Goal: Check status

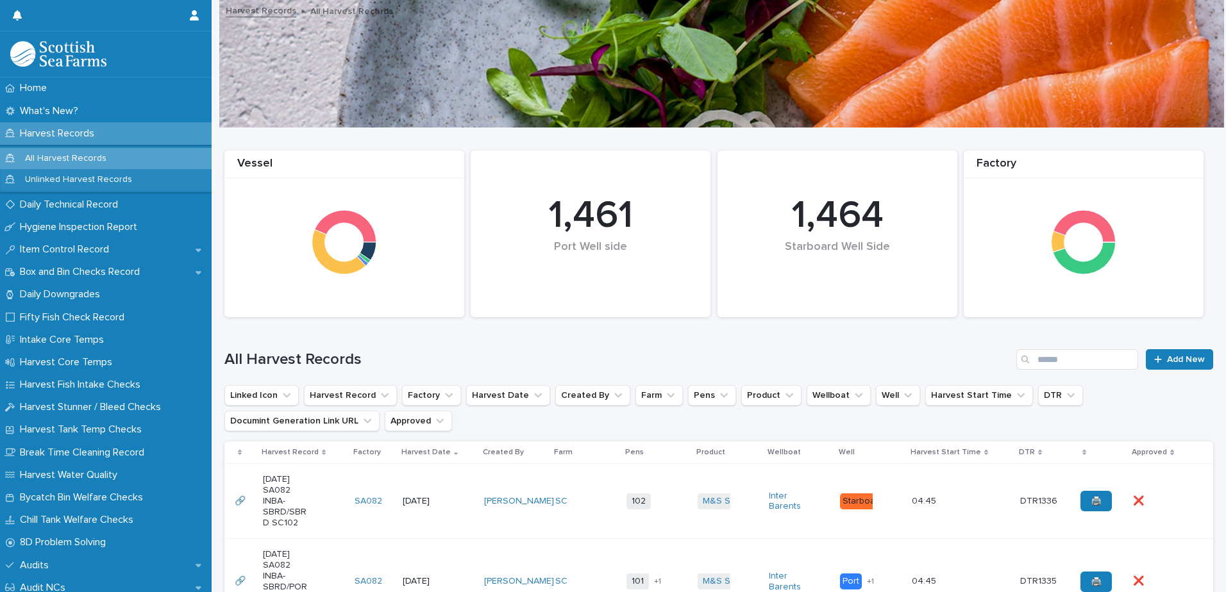
scroll to position [128, 0]
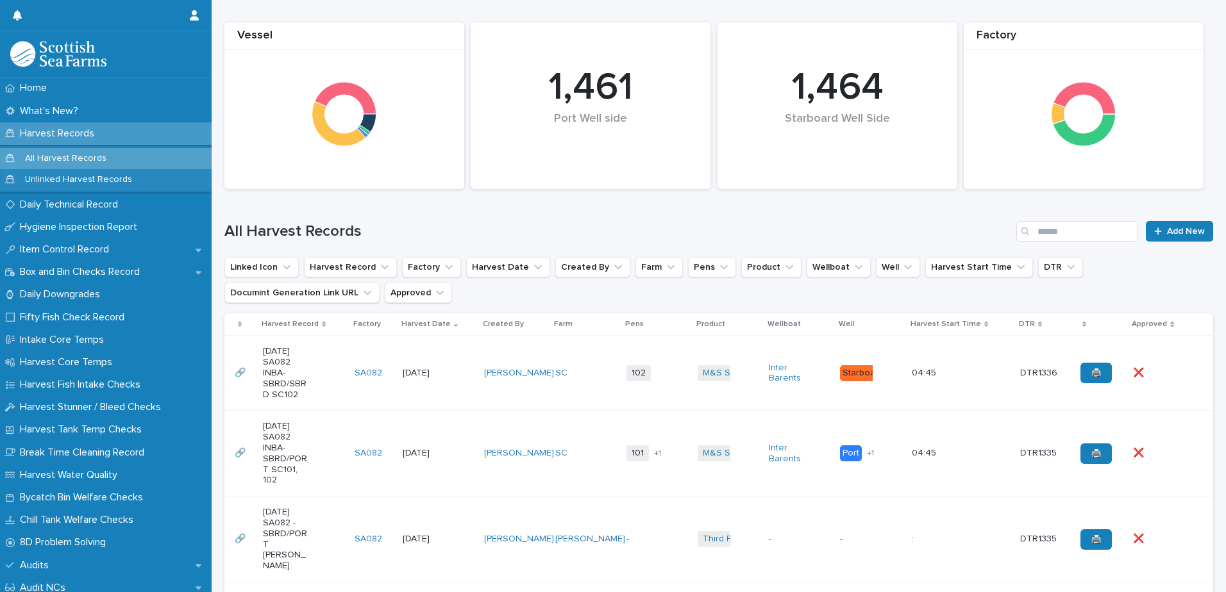
click at [663, 396] on td "102 + 0" at bounding box center [656, 373] width 71 height 75
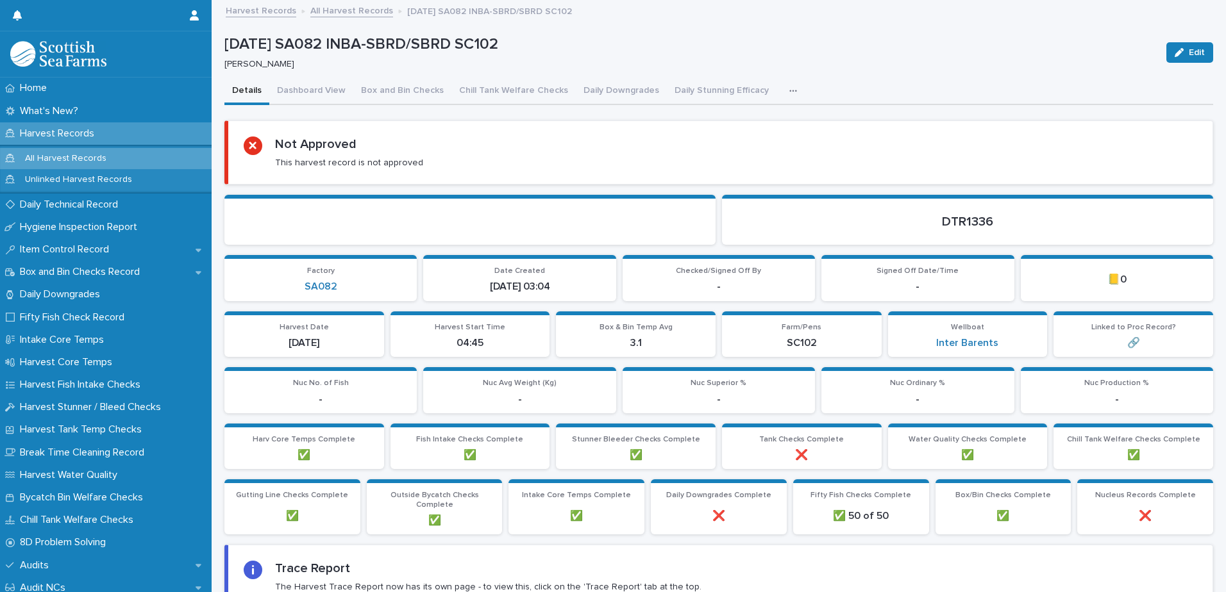
drag, startPoint x: 297, startPoint y: 88, endPoint x: 378, endPoint y: 106, distance: 82.0
click at [297, 88] on button "Dashboard View" at bounding box center [311, 91] width 84 height 27
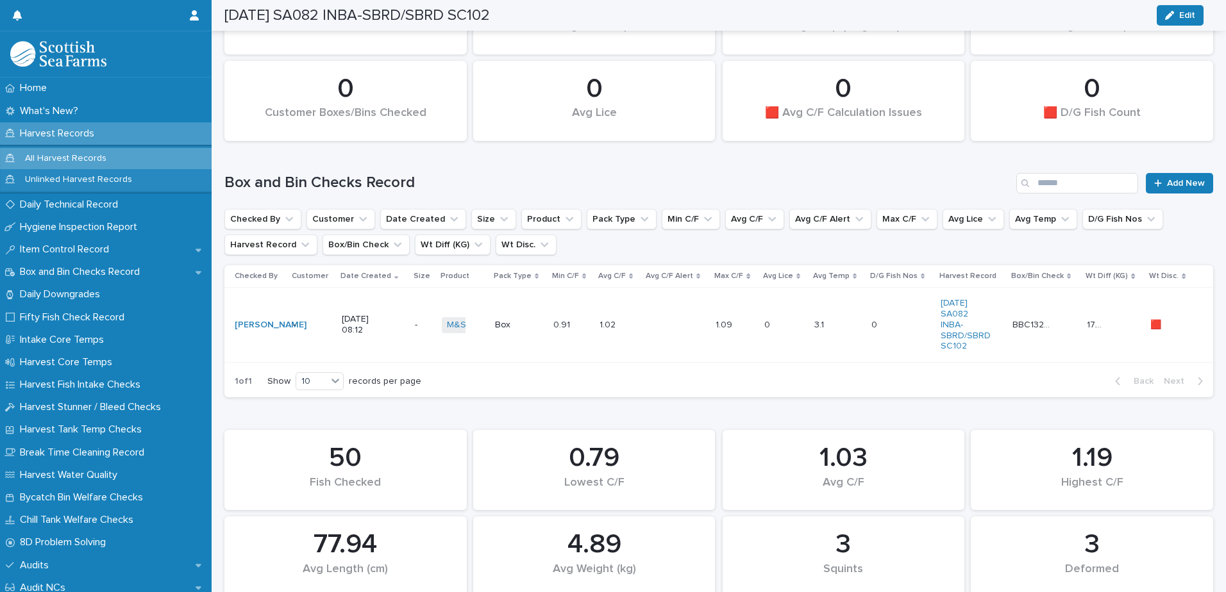
scroll to position [321, 0]
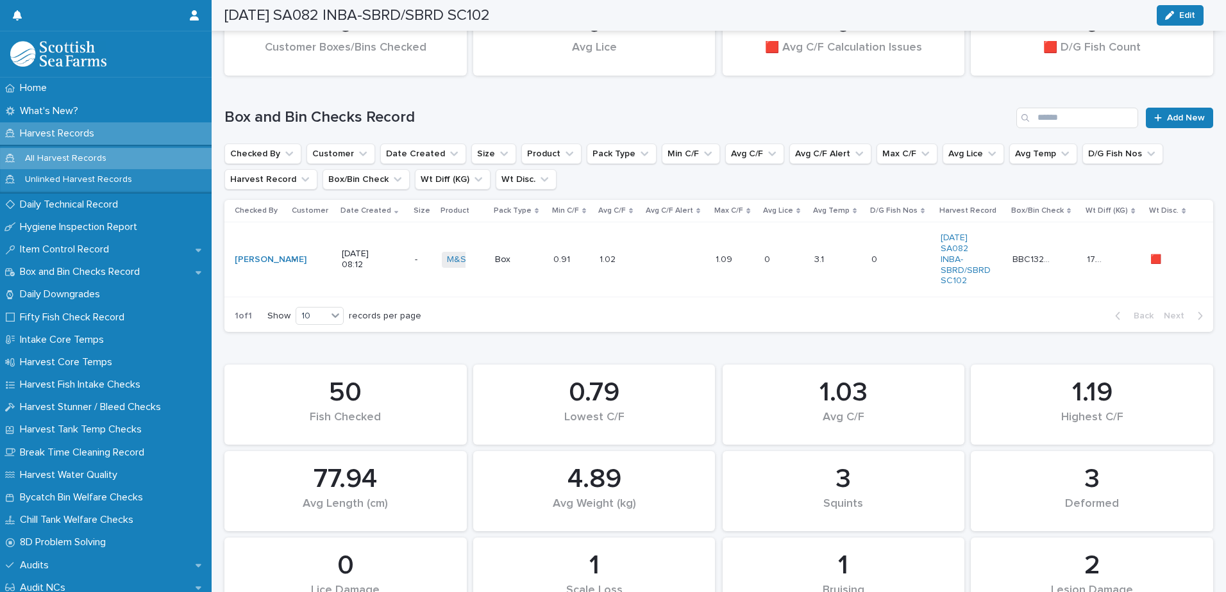
click at [676, 269] on div at bounding box center [676, 259] width 59 height 21
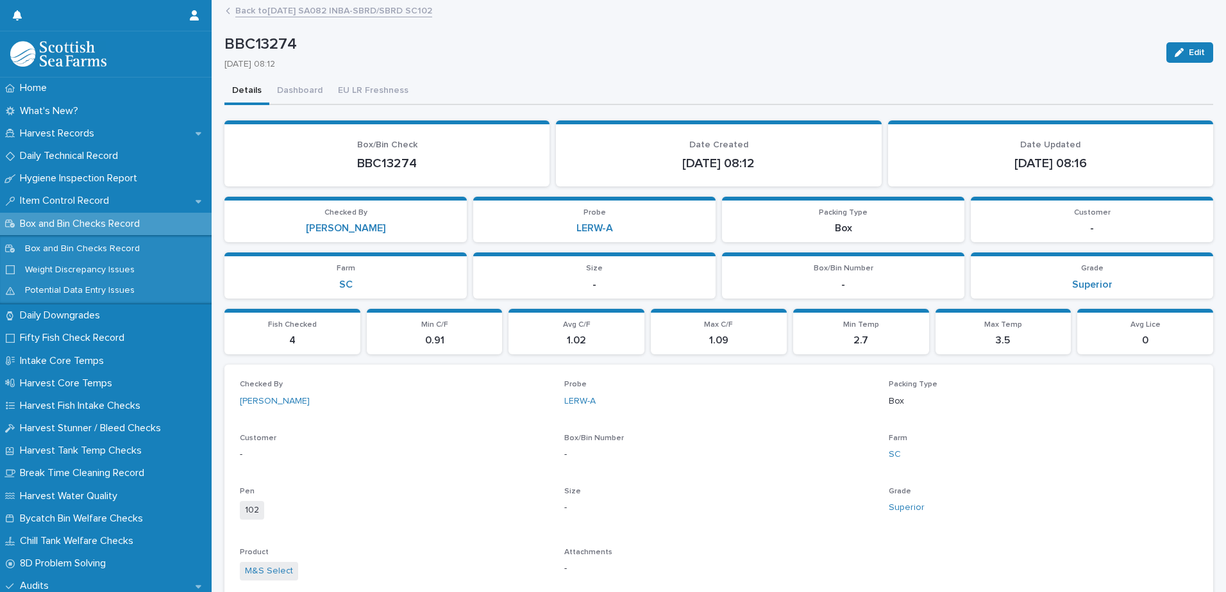
click at [269, 10] on link "Back to [DATE] SA082 INBA-SBRD/SBRD SC102" at bounding box center [333, 10] width 197 height 15
